Goal: Task Accomplishment & Management: Manage account settings

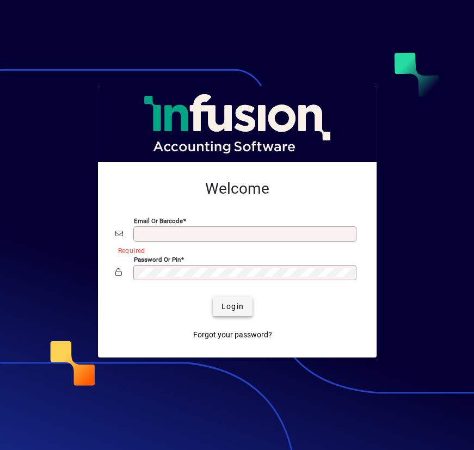
type input "**********"
click at [241, 308] on span "Login" at bounding box center [232, 306] width 22 height 11
